Goal: Task Accomplishment & Management: Manage account settings

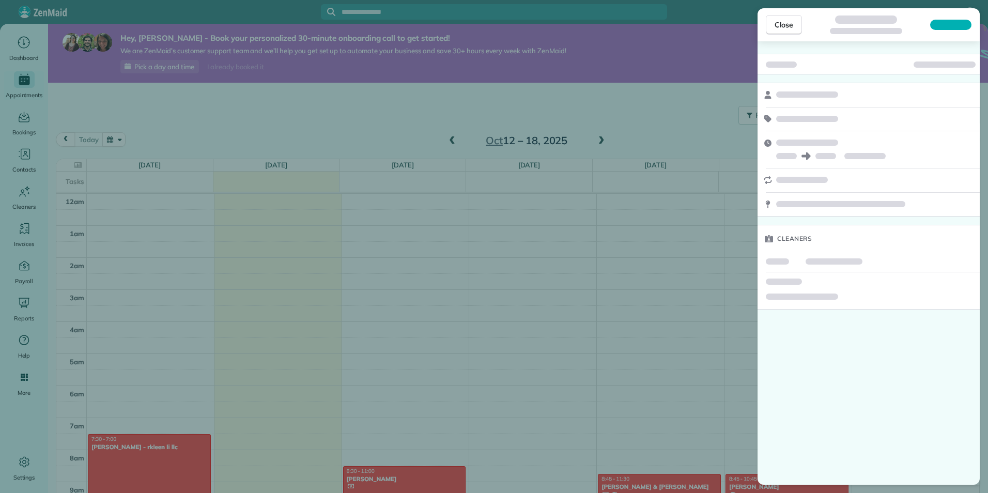
scroll to position [225, 0]
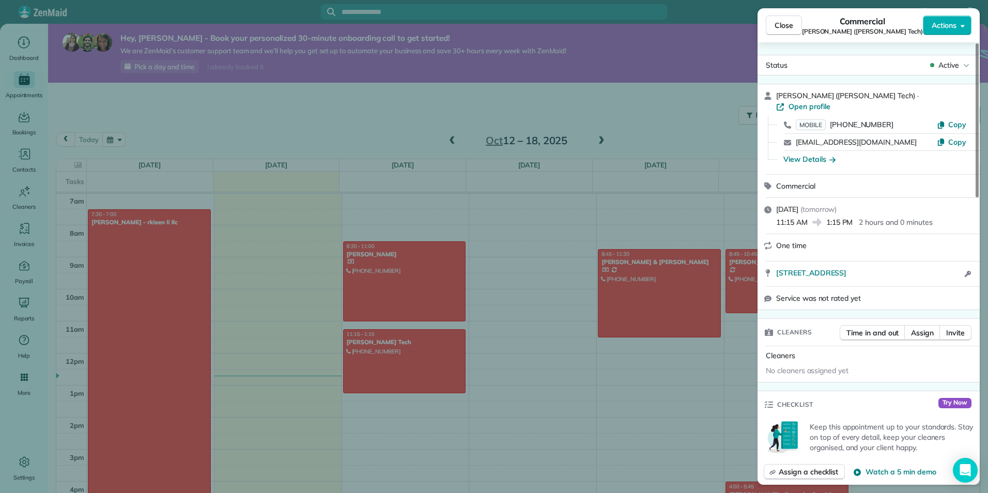
click at [548, 238] on div "Close Commercial [PERSON_NAME] ([PERSON_NAME] Tech) Actions Status Active [PERS…" at bounding box center [494, 246] width 988 height 493
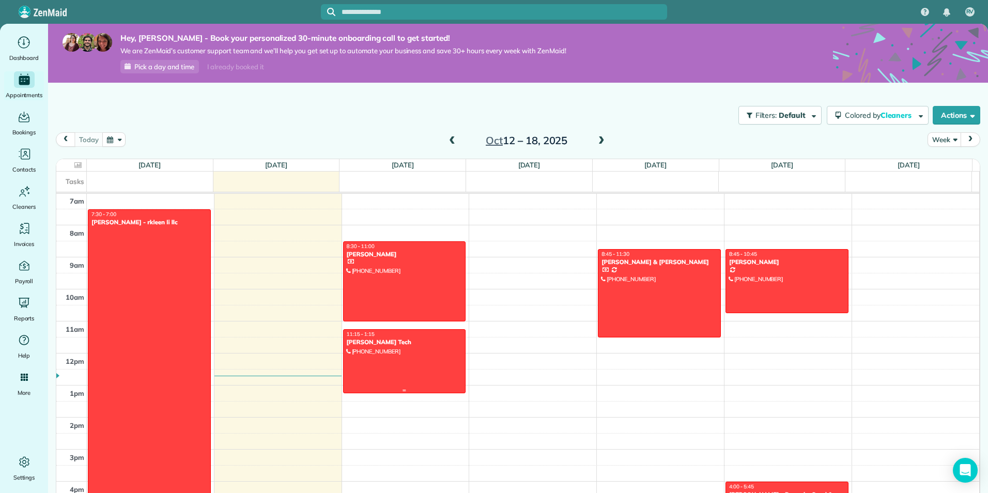
click at [411, 355] on div at bounding box center [405, 361] width 122 height 63
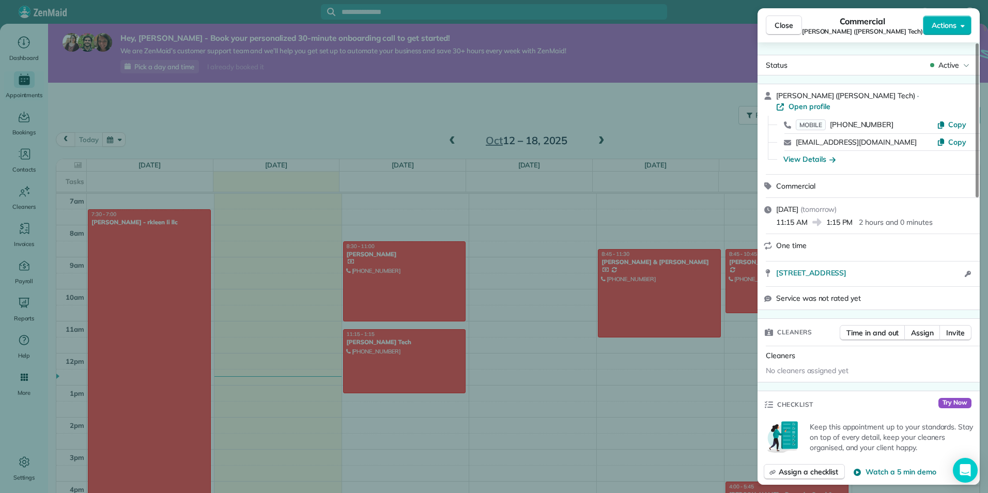
click at [540, 194] on div "Close Commercial [PERSON_NAME] ([PERSON_NAME] Tech) Actions Status Active [PERS…" at bounding box center [494, 246] width 988 height 493
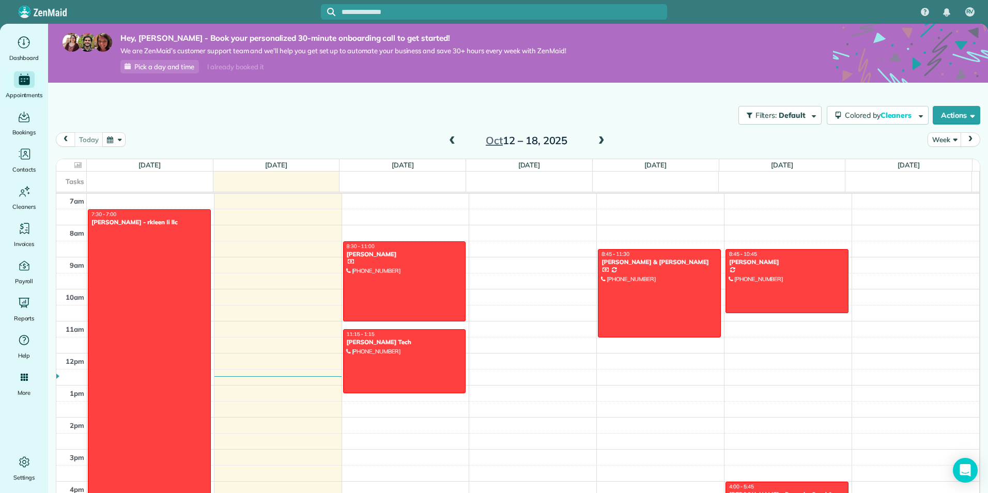
click at [451, 136] on span at bounding box center [451, 140] width 11 height 15
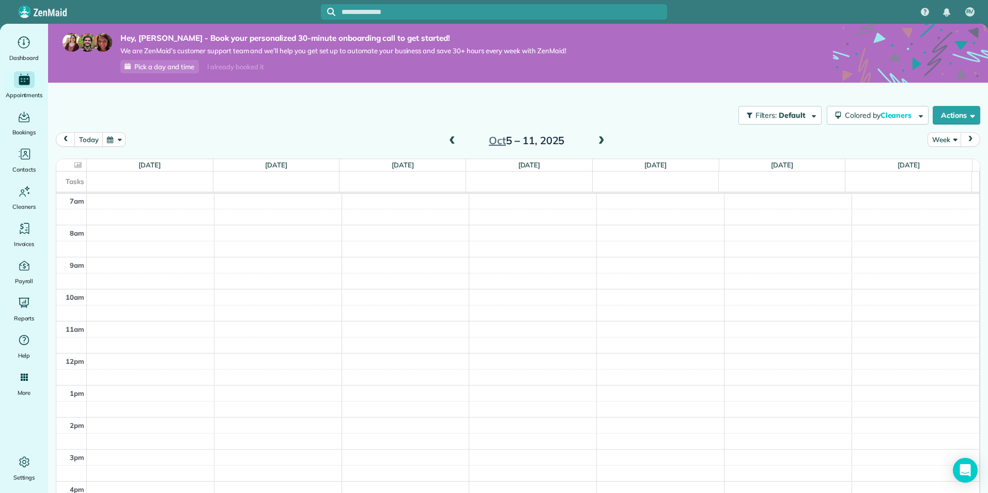
click at [451, 136] on span at bounding box center [451, 140] width 11 height 15
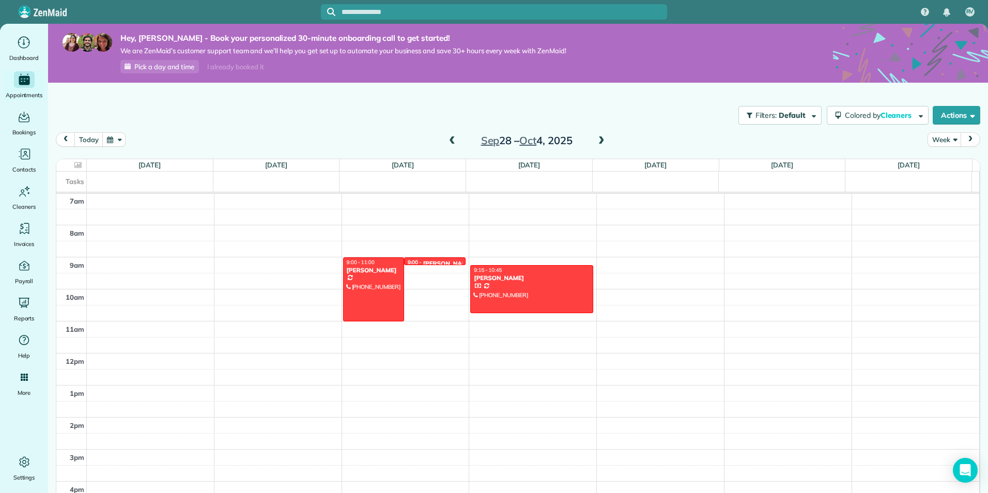
click at [601, 143] on span at bounding box center [601, 140] width 11 height 9
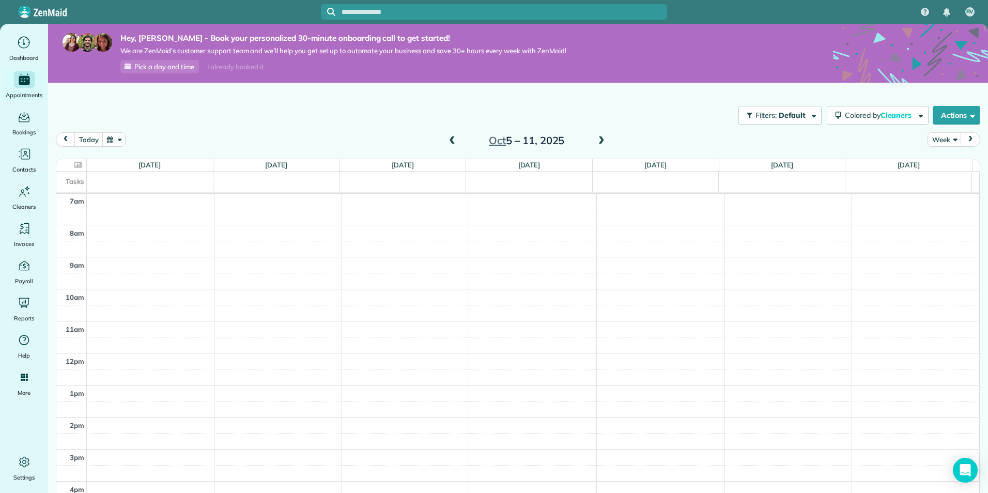
click at [601, 143] on span at bounding box center [601, 140] width 11 height 9
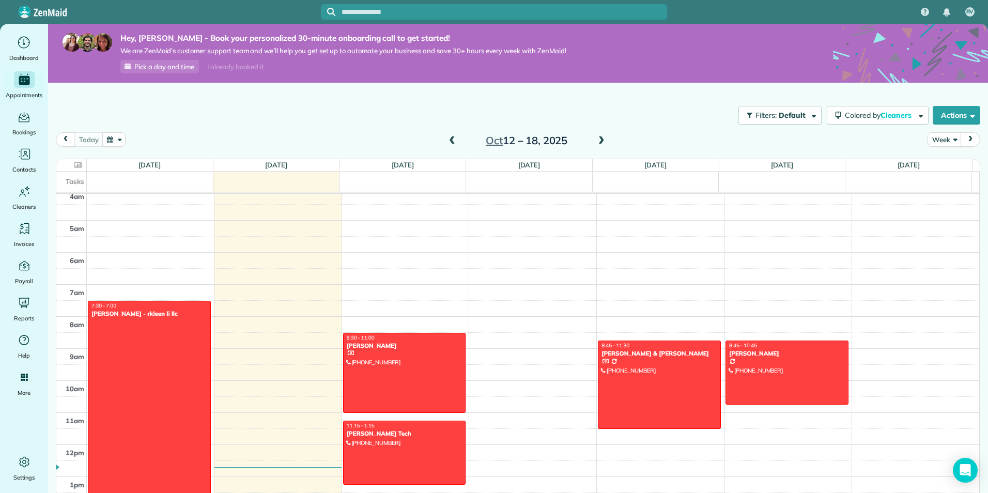
scroll to position [121, 0]
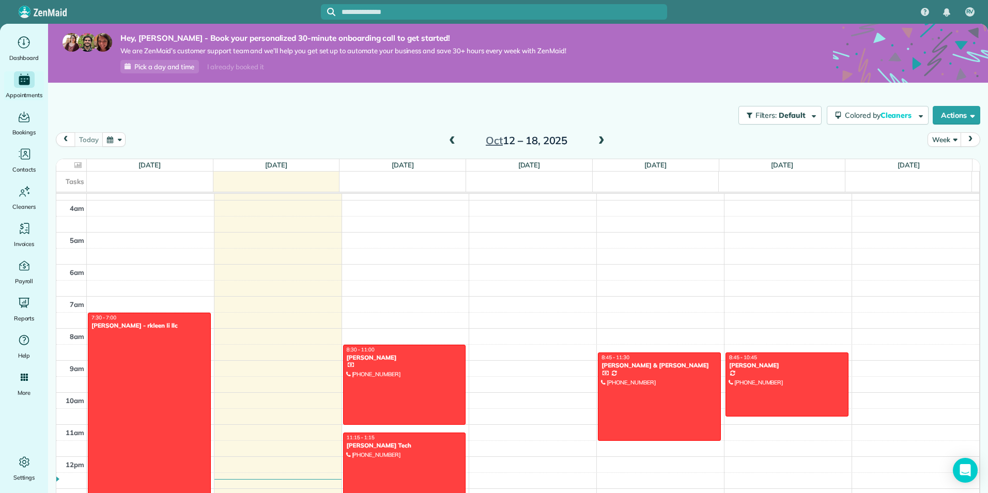
click at [599, 144] on span at bounding box center [601, 140] width 11 height 9
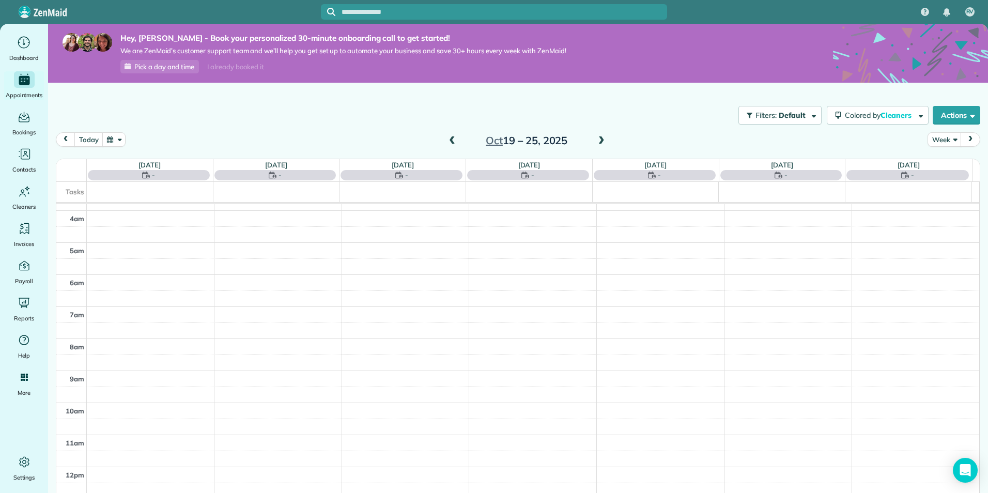
scroll to position [225, 0]
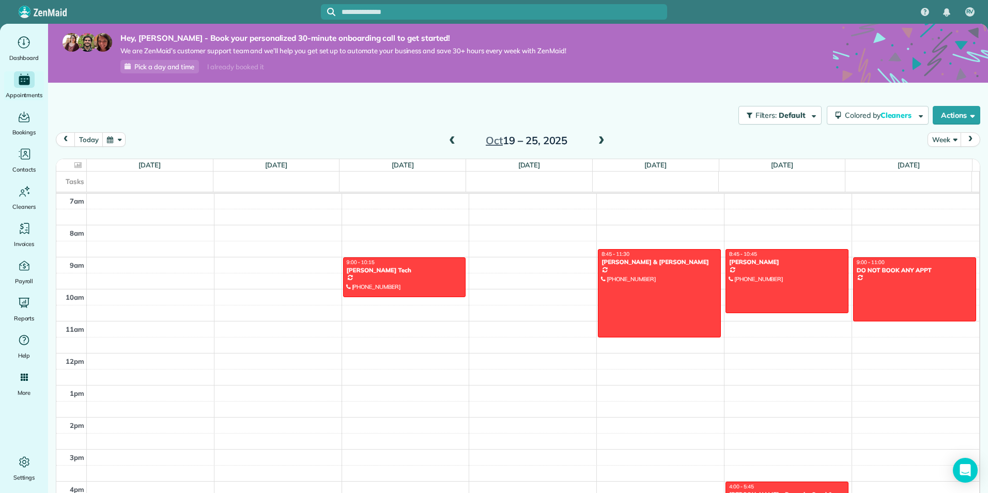
click at [446, 141] on span at bounding box center [451, 140] width 11 height 9
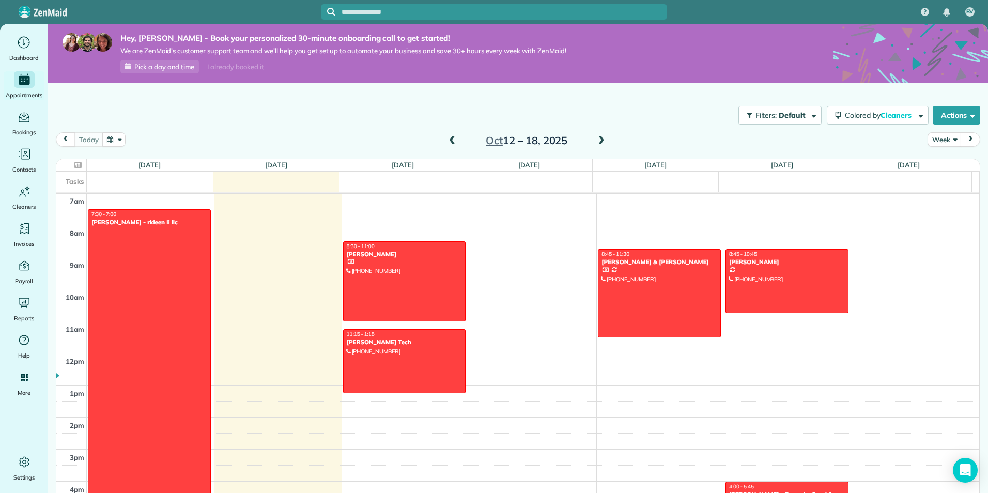
click at [401, 352] on div at bounding box center [405, 361] width 122 height 63
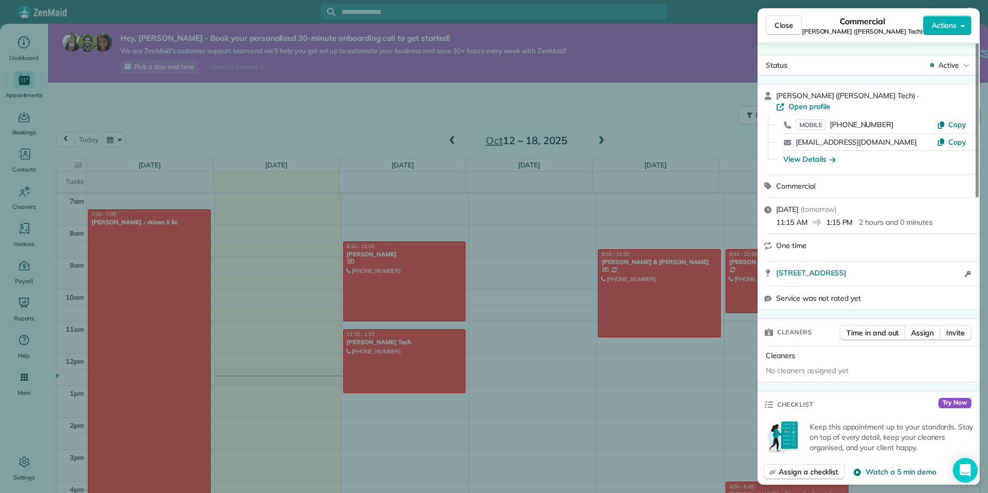
click at [664, 138] on div "Close Commercial [PERSON_NAME] ([PERSON_NAME] Tech) Actions Status Active [PERS…" at bounding box center [494, 246] width 988 height 493
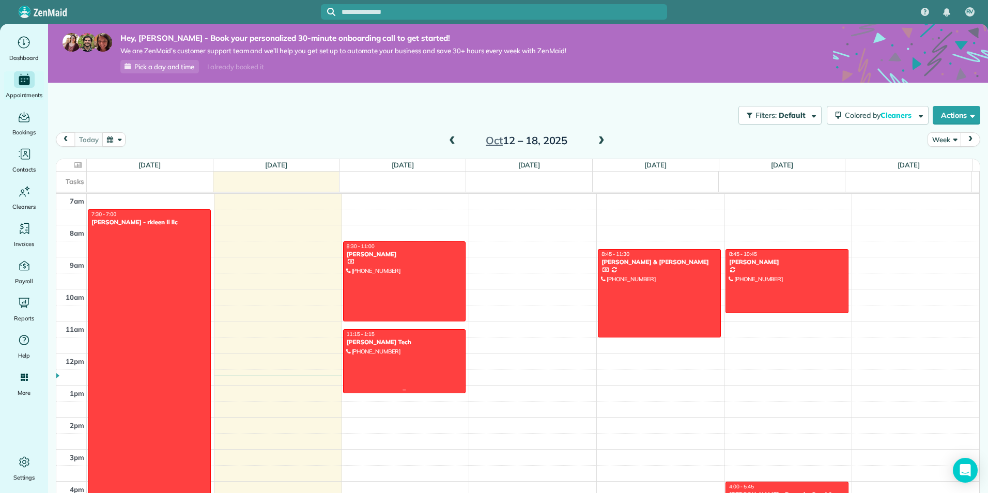
click at [431, 360] on div at bounding box center [405, 361] width 122 height 63
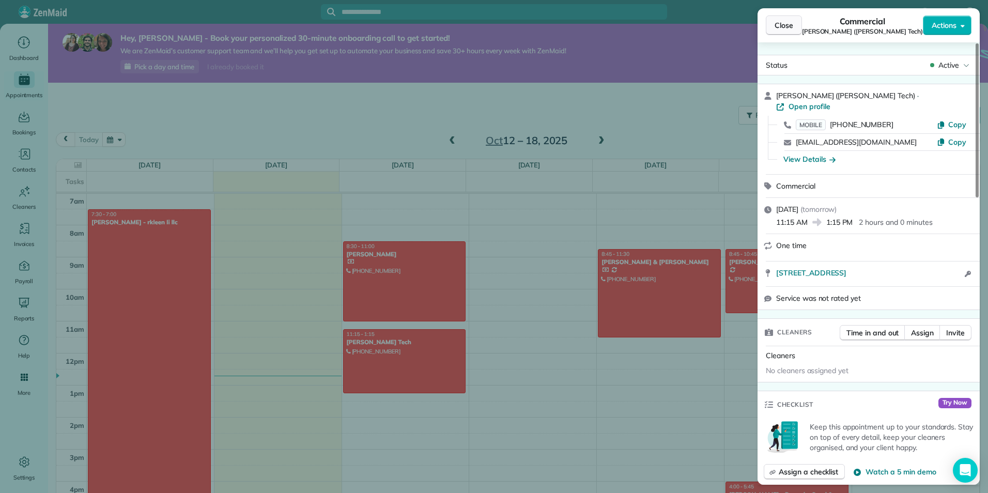
click at [792, 26] on span "Close" at bounding box center [783, 25] width 19 height 10
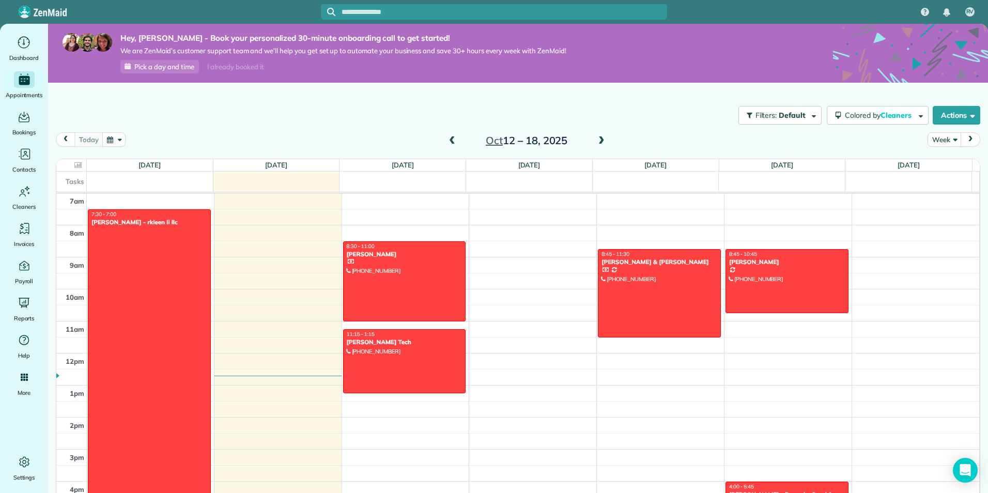
click at [598, 139] on span at bounding box center [601, 140] width 11 height 9
